Goal: Information Seeking & Learning: Learn about a topic

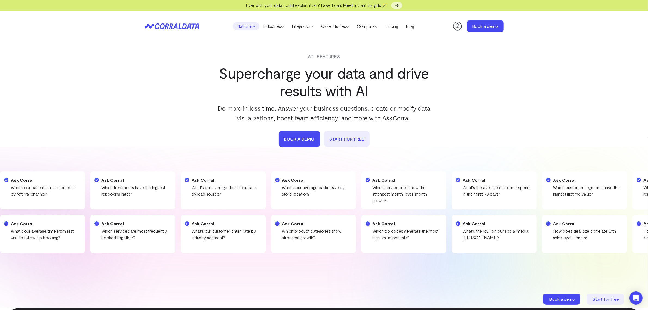
click at [246, 28] on link "Platform" at bounding box center [246, 26] width 27 height 8
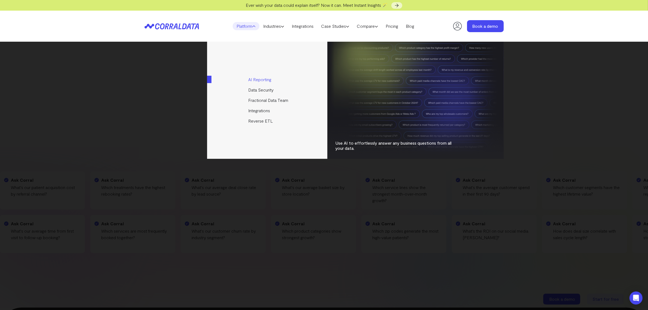
click at [268, 81] on link "AI Reporting" at bounding box center [267, 79] width 121 height 10
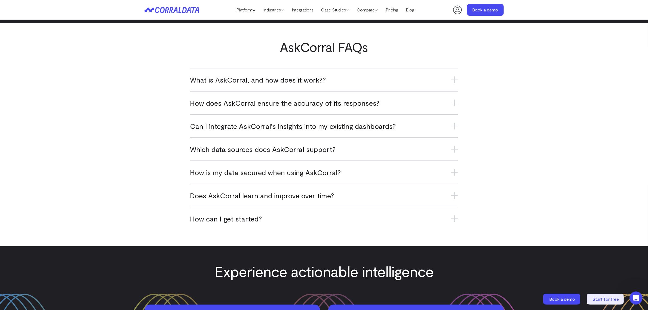
scroll to position [1963, 0]
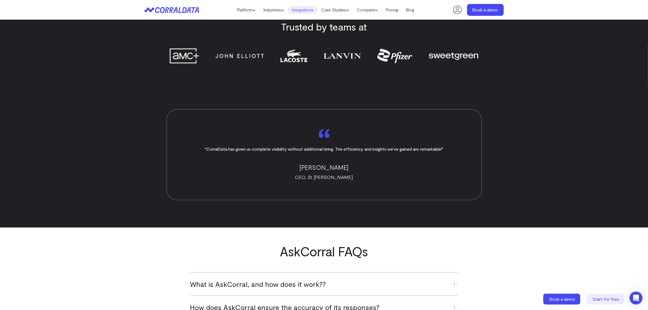
click at [309, 12] on link "Integrations" at bounding box center [302, 10] width 29 height 8
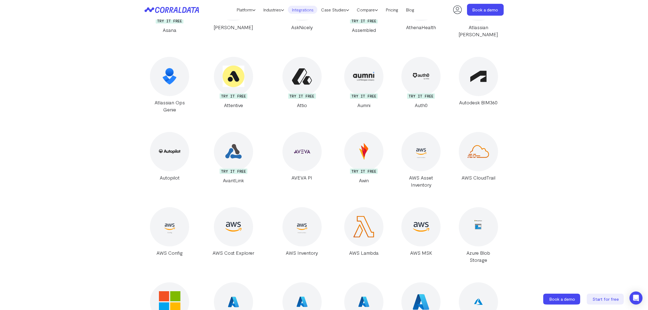
scroll to position [874, 0]
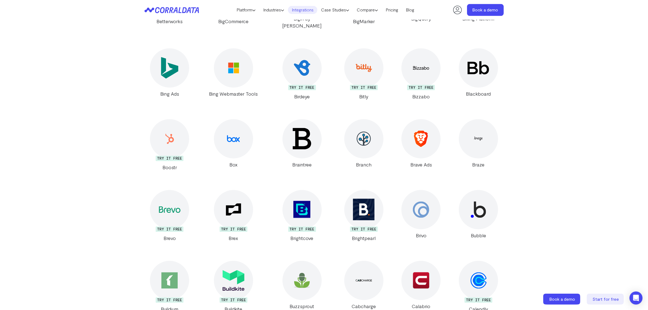
scroll to position [1350, 0]
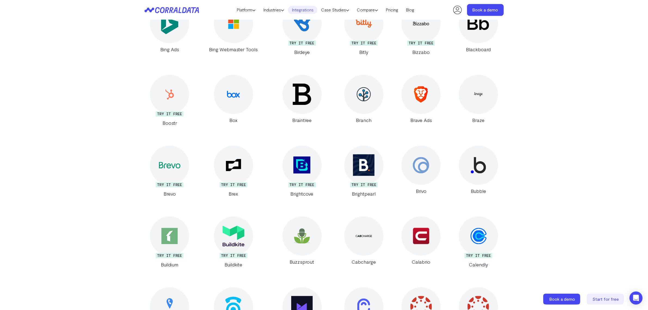
click at [304, 83] on img at bounding box center [302, 94] width 22 height 22
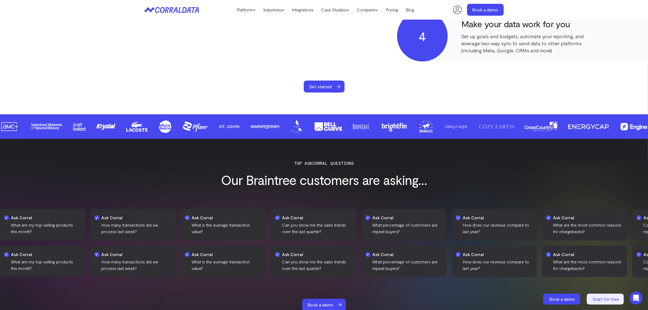
scroll to position [431, 0]
